Goal: Information Seeking & Learning: Learn about a topic

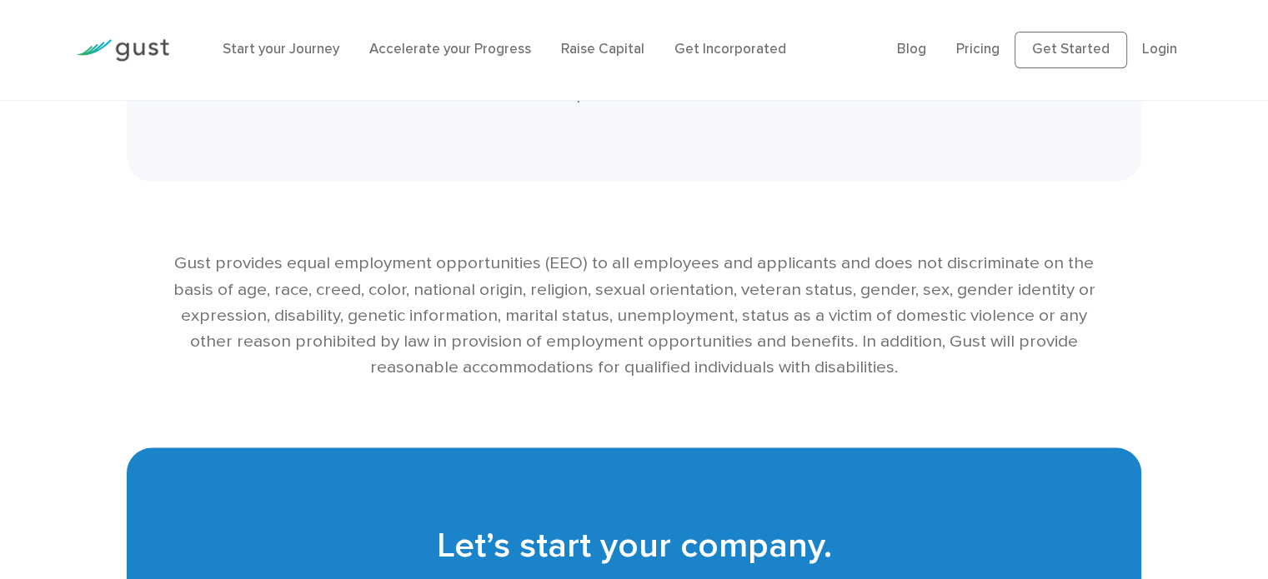
scroll to position [3389, 0]
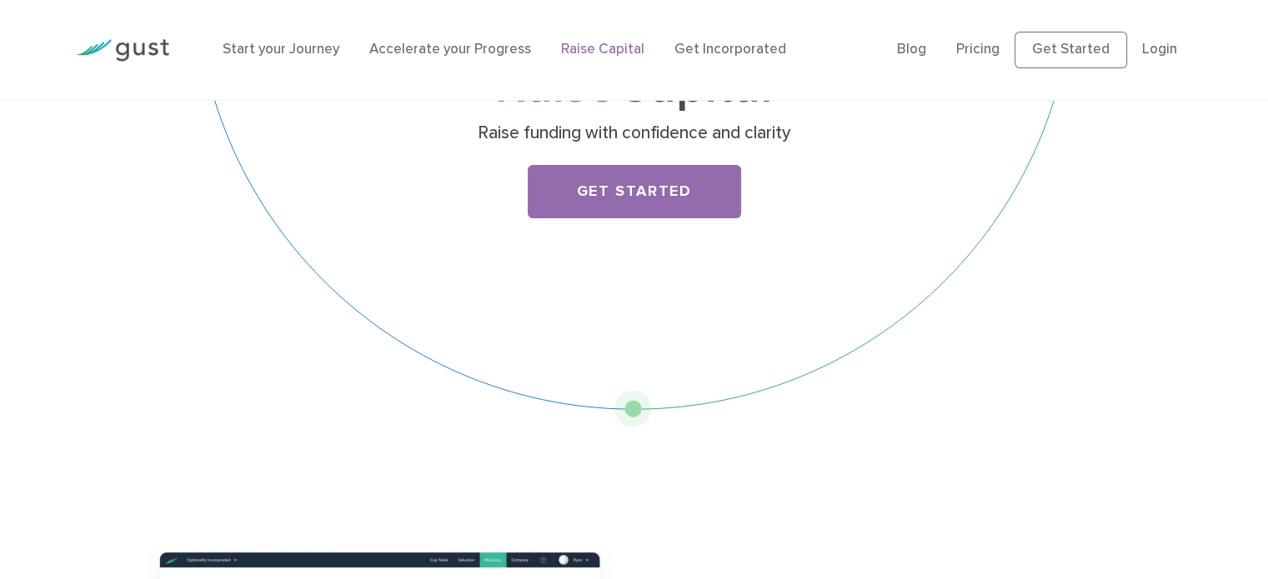
scroll to position [111, 0]
